Goal: Book appointment/travel/reservation

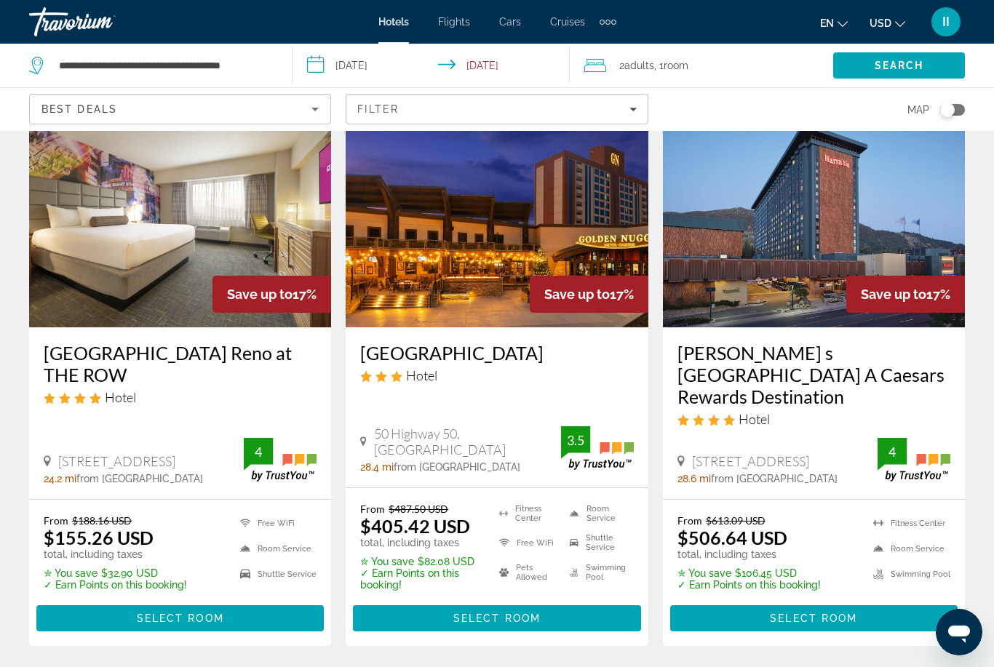
scroll to position [1972, 0]
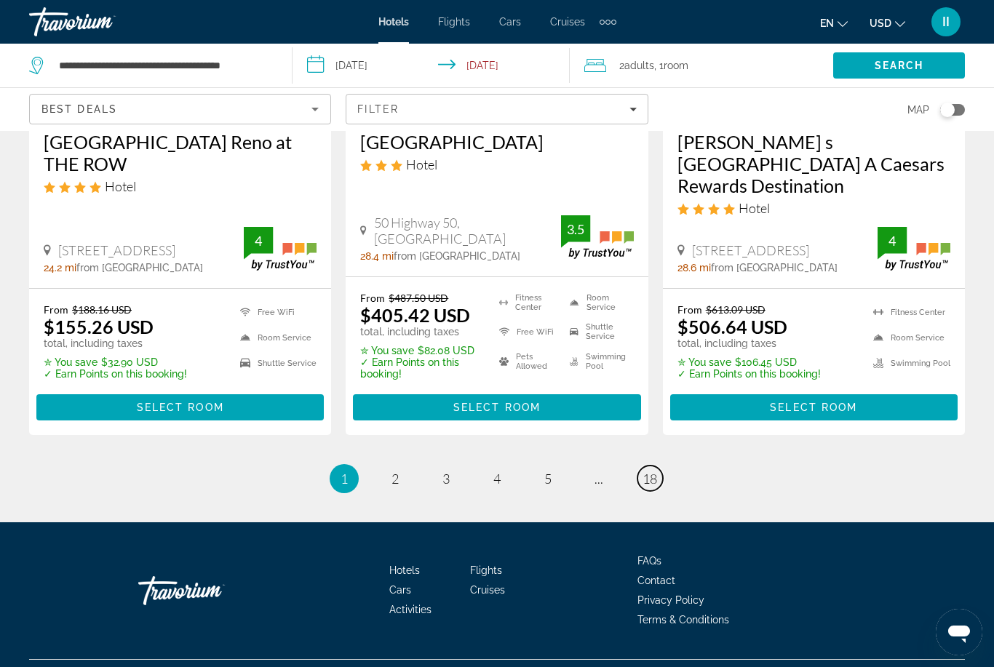
drag, startPoint x: 650, startPoint y: 493, endPoint x: 650, endPoint y: 582, distance: 88.7
click at [650, 487] on span "18" at bounding box center [649, 479] width 15 height 16
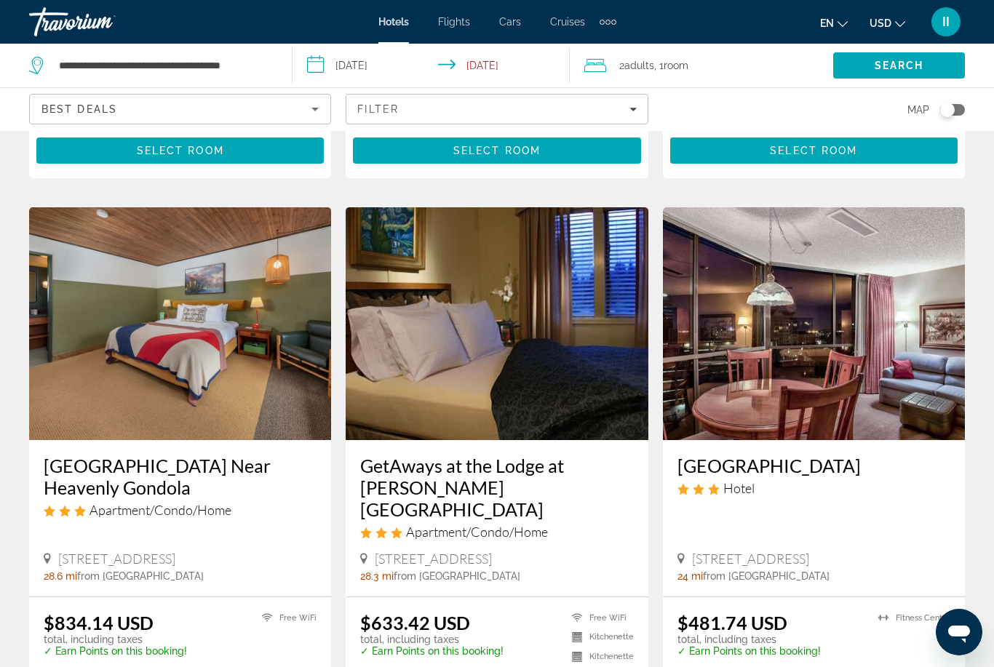
scroll to position [1883, 0]
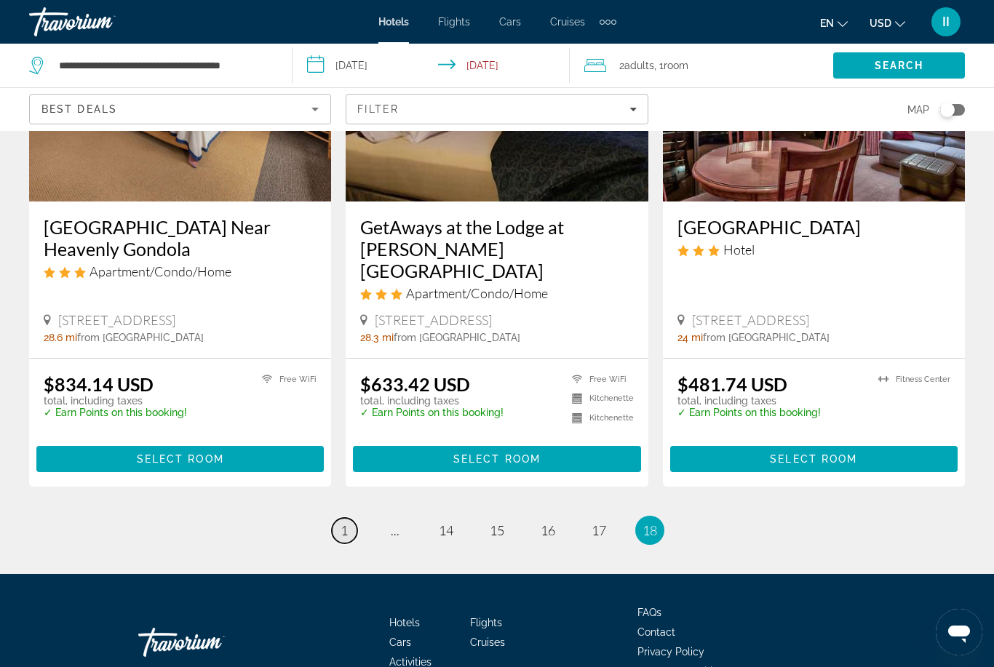
click at [341, 522] on span "1" at bounding box center [343, 530] width 7 height 16
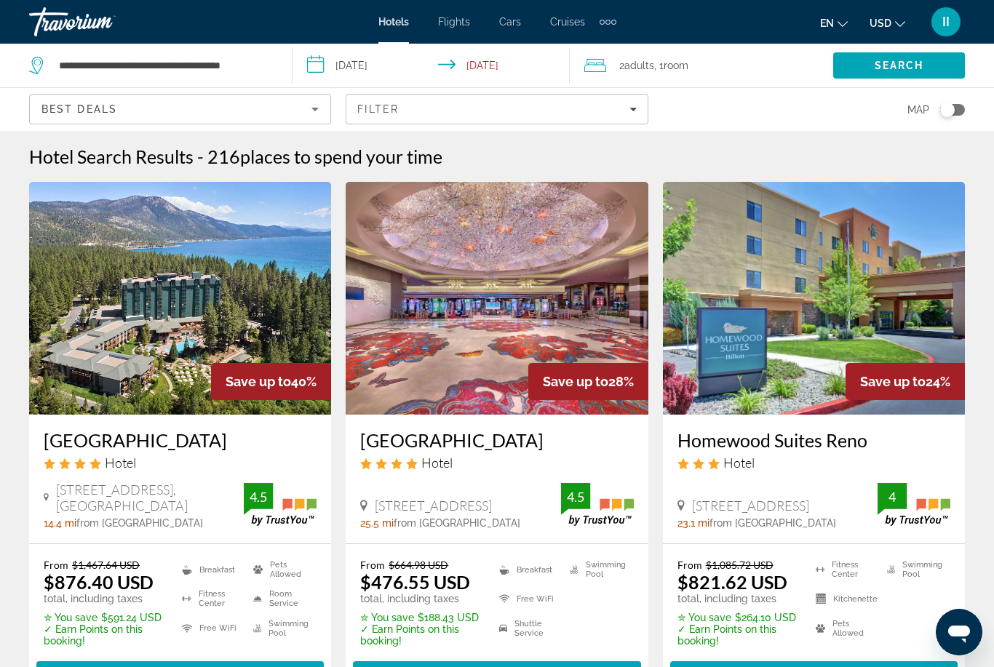
drag, startPoint x: 35, startPoint y: 428, endPoint x: 199, endPoint y: 441, distance: 164.1
click at [185, 451] on div "Hyatt Regency Lake Tahoe Resort Spa and Casino Hotel 111 Country Club Drive, In…" at bounding box center [180, 479] width 302 height 129
copy h3 "Hyatt Regency Lake Tahoe Resort Spa and Casino"
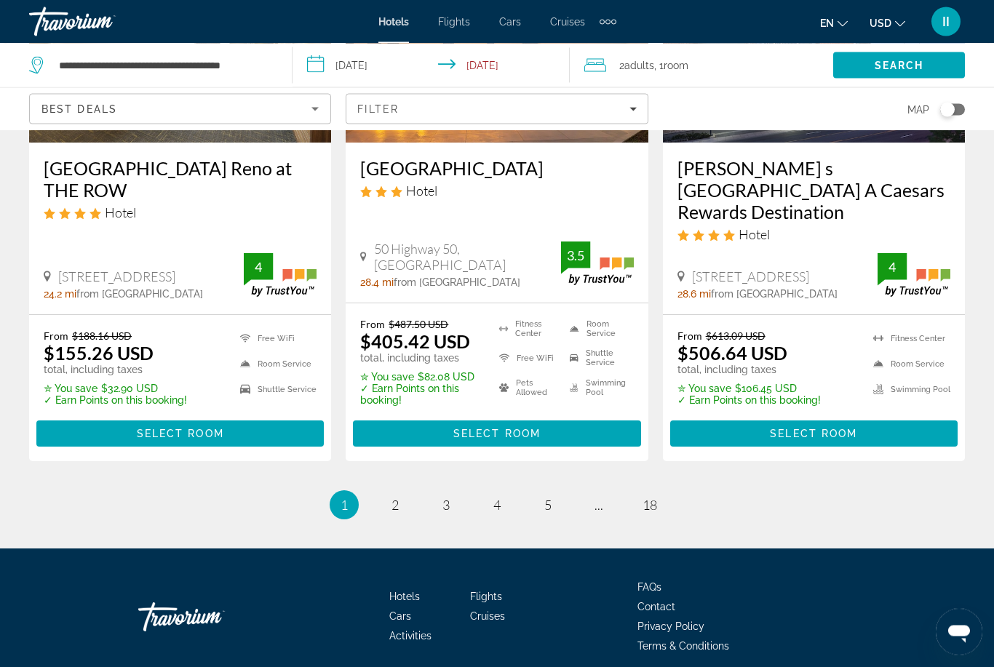
scroll to position [1972, 0]
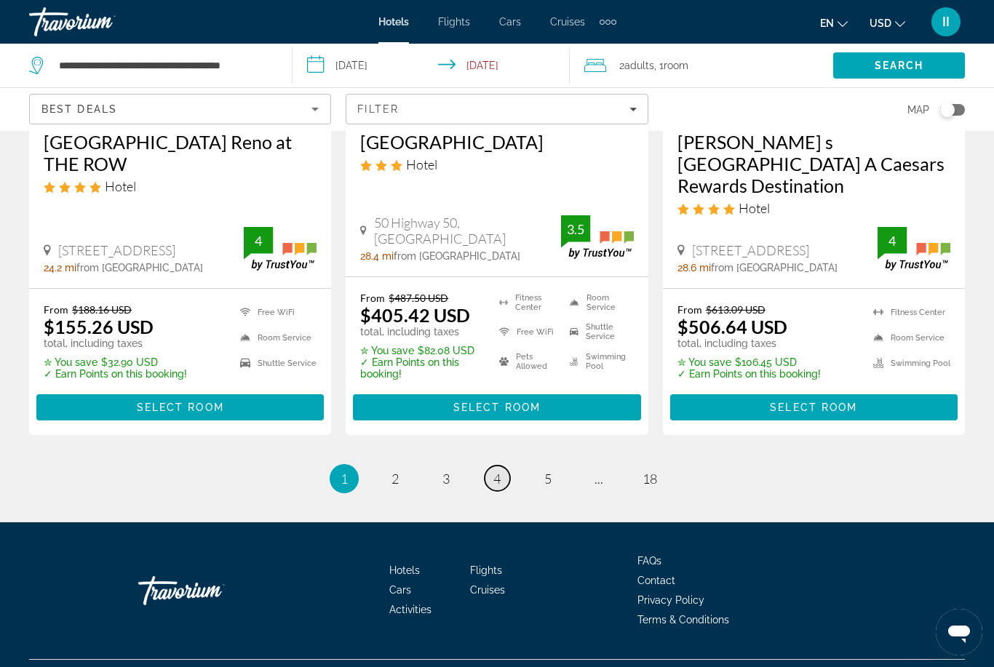
click at [485, 491] on link "page 4" at bounding box center [496, 478] width 25 height 25
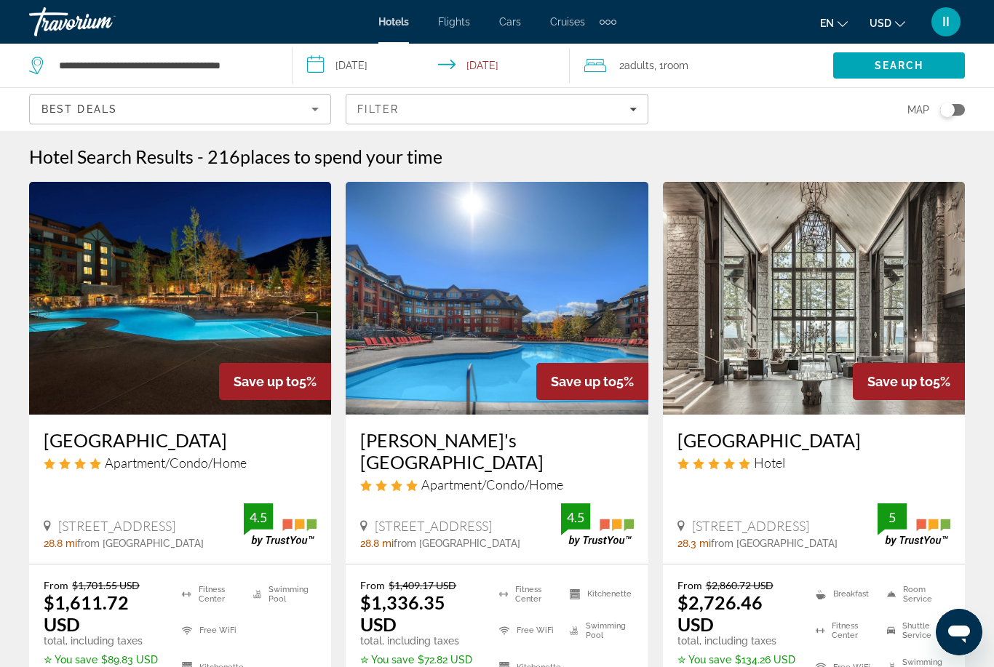
drag, startPoint x: 671, startPoint y: 422, endPoint x: 903, endPoint y: 447, distance: 233.4
click at [903, 447] on div "Edgewood Tahoe Resort Hotel 180 Lake Parkway, South Lake Tahoe 28.3 mi from Tru…" at bounding box center [814, 489] width 302 height 149
copy h3 "Edgewood Tahoe Resort"
click at [615, 23] on div "Extra navigation items" at bounding box center [613, 22] width 5 height 5
click at [591, 52] on span "Activities" at bounding box center [583, 49] width 42 height 12
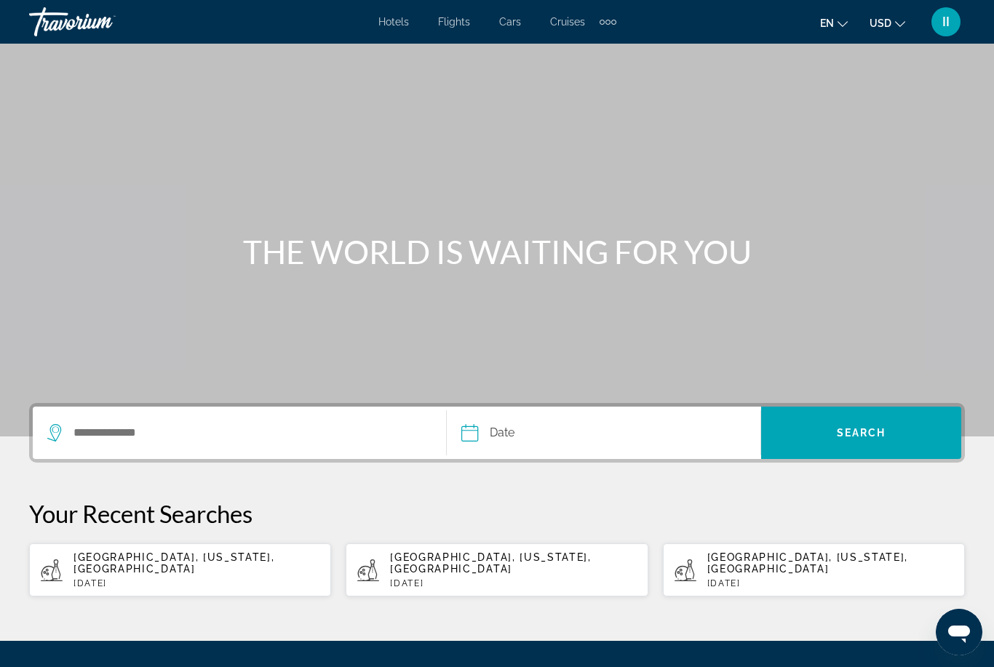
click at [143, 558] on span "San Francisco, California, USA" at bounding box center [173, 562] width 201 height 23
type input "**********"
